Goal: Task Accomplishment & Management: Manage account settings

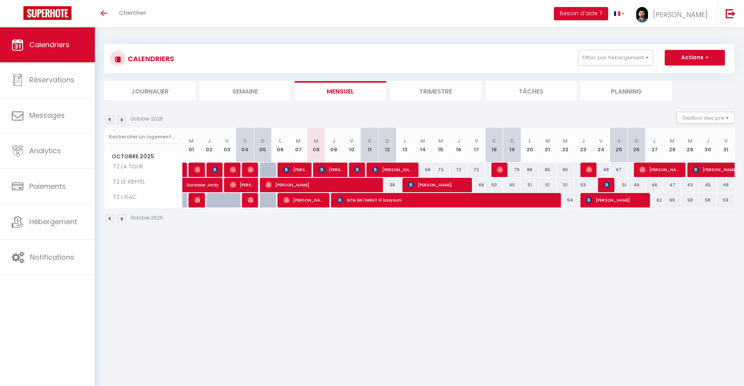
click at [737, 16] on link at bounding box center [730, 13] width 26 height 27
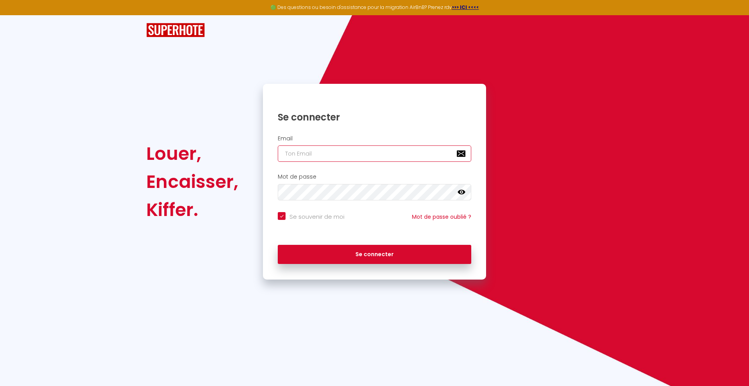
click at [460, 151] on input "email" at bounding box center [375, 154] width 194 height 16
type input "le"
checkbox input "true"
type input "lesp"
checkbox input "true"
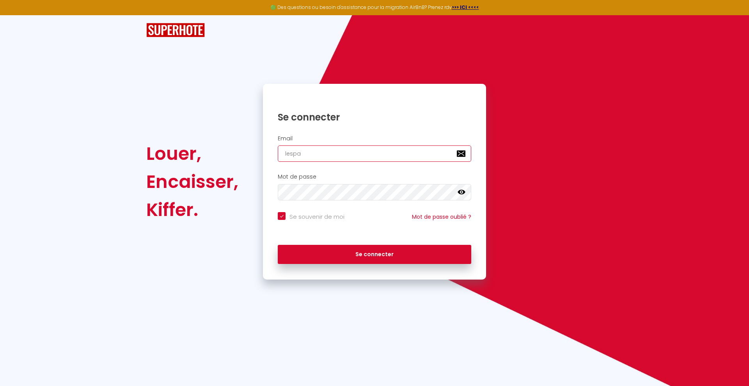
type input "lespac"
checkbox input "true"
type input "lespaced"
checkbox input "true"
type input "lespacedet"
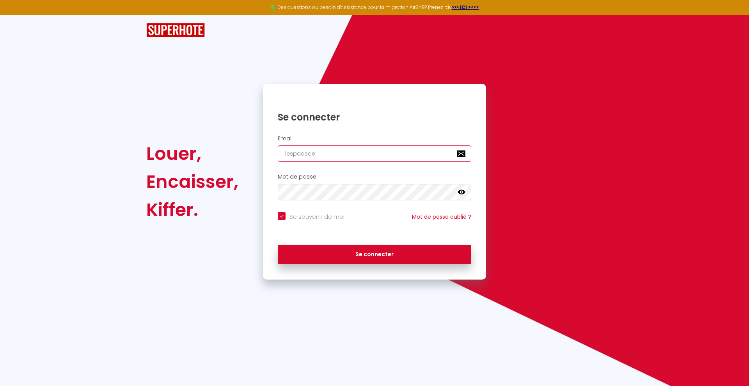
checkbox input "true"
type input "lespacedete"
checkbox input "true"
type input "lespacedeten"
checkbox input "true"
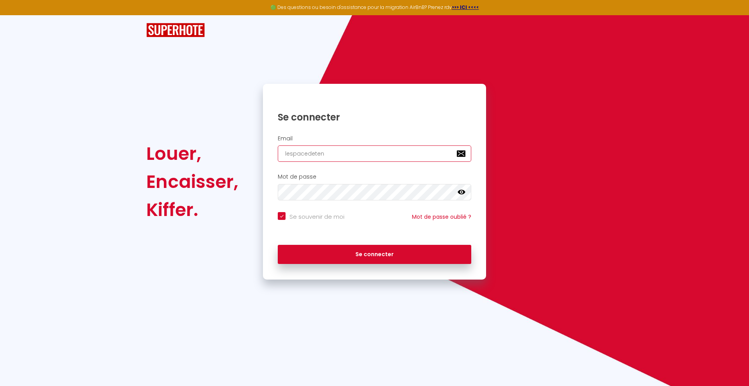
type input "lespacedetent"
checkbox input "true"
type input "lespacedetente"
checkbox input "true"
type input "lespacedetente@"
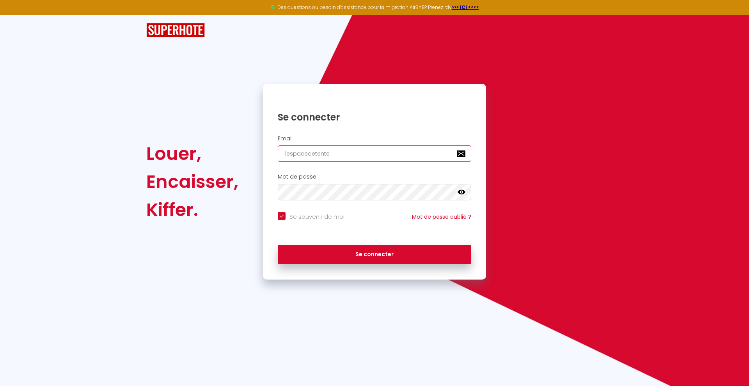
checkbox input "true"
type input "lespacedetente@g"
checkbox input "true"
type input "lespacedetente@gm"
checkbox input "true"
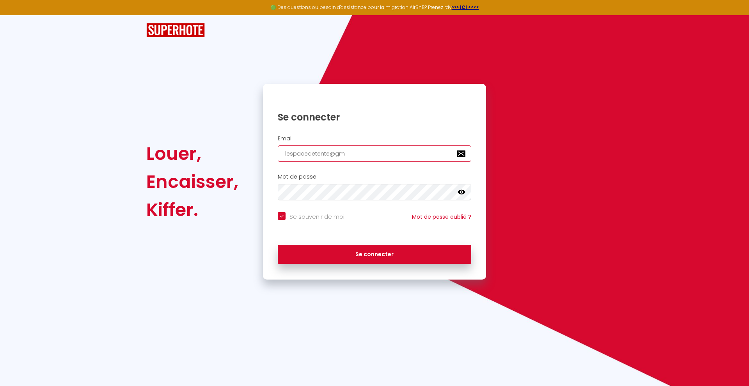
type input "lespacedetente@gma"
checkbox input "true"
type input "lespacedetente@gmai"
checkbox input "true"
type input "[EMAIL_ADDRESS]"
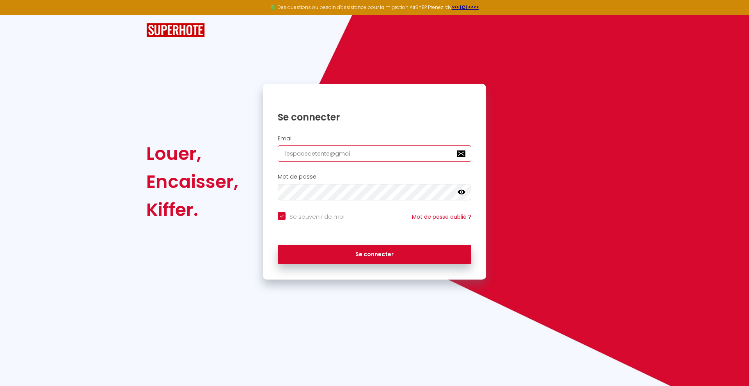
checkbox input "true"
type input "[EMAIL_ADDRESS]."
checkbox input "true"
type input "lespacedetente@gmail.c"
checkbox input "true"
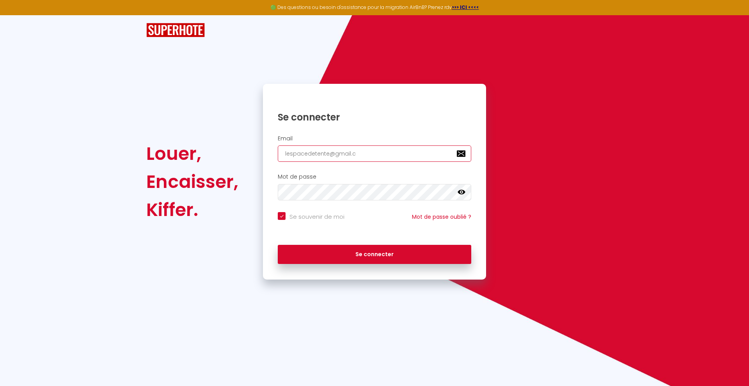
type input "[EMAIL_ADDRESS][DOMAIN_NAME]"
checkbox input "true"
type input "[EMAIL_ADDRESS][DOMAIN_NAME]"
checkbox input "true"
type input "[EMAIL_ADDRESS][DOMAIN_NAME]"
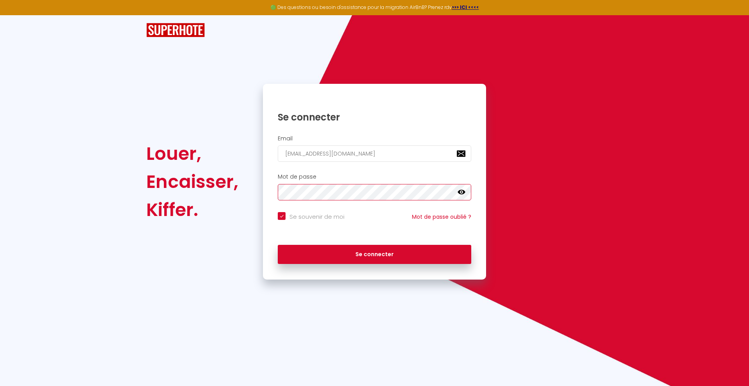
checkbox input "true"
